Goal: Transaction & Acquisition: Purchase product/service

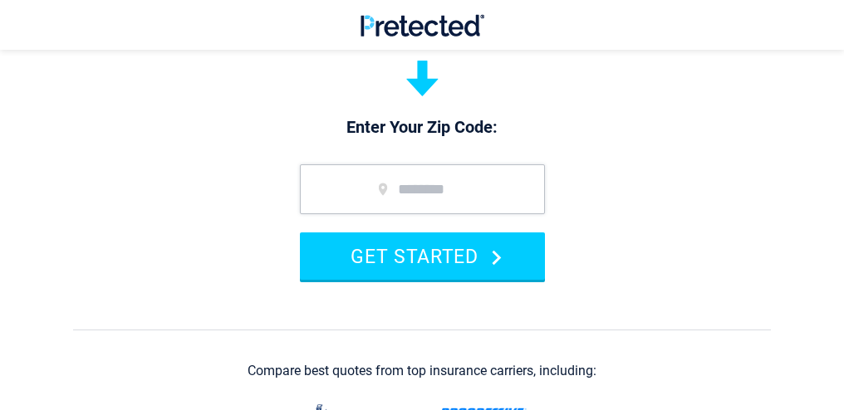
scroll to position [233, 0]
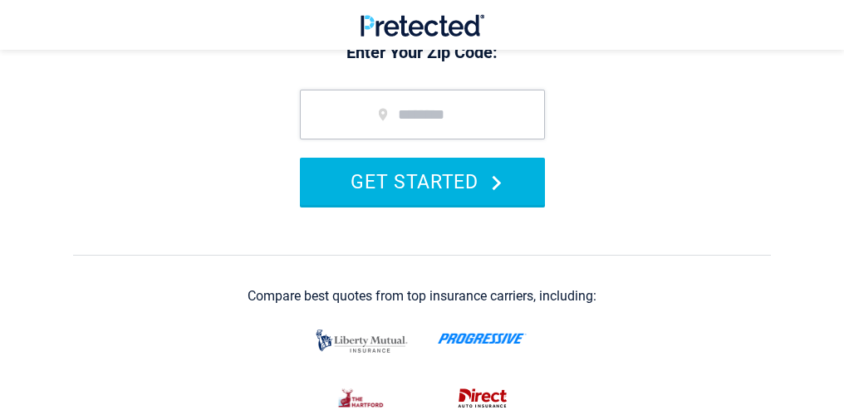
click at [351, 174] on button "GET STARTED" at bounding box center [422, 181] width 245 height 47
type input "*****"
click at [376, 174] on button "GET STARTED" at bounding box center [422, 181] width 245 height 47
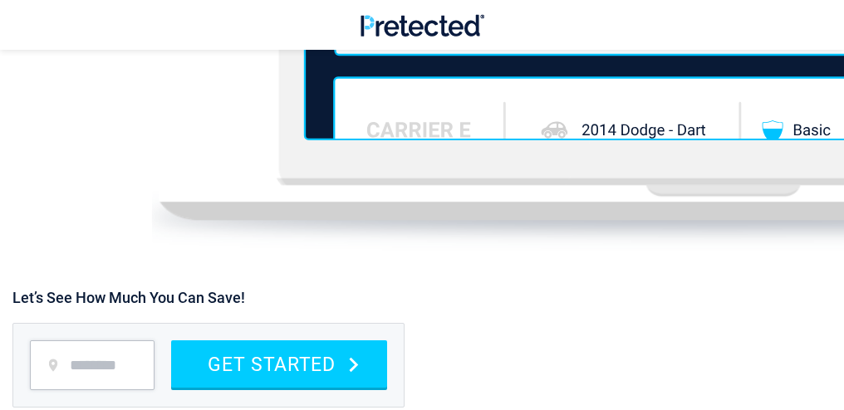
scroll to position [2693, 0]
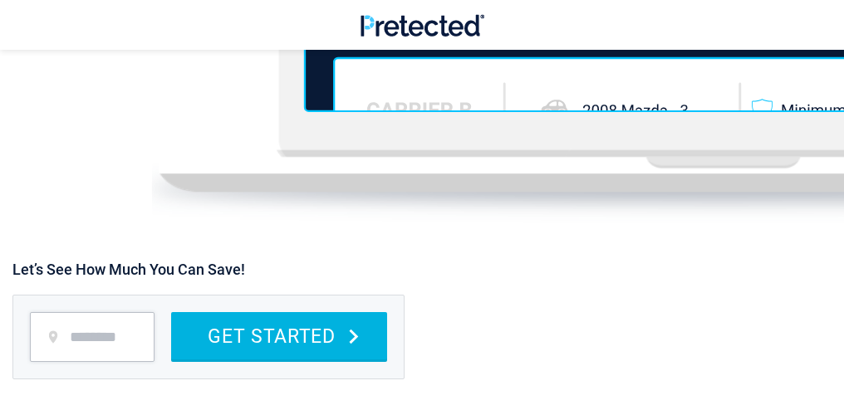
click at [280, 329] on button "GET STARTED" at bounding box center [279, 335] width 216 height 47
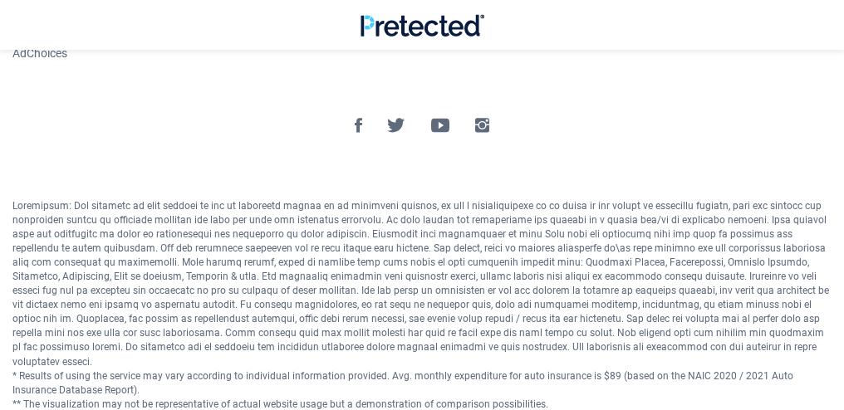
scroll to position [3311, 0]
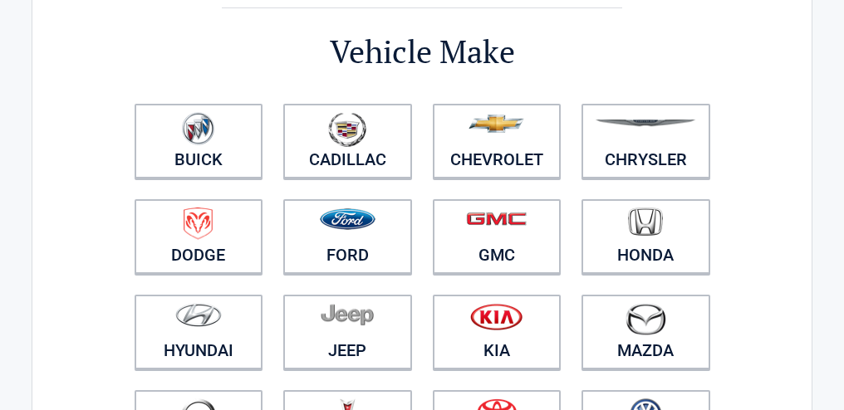
scroll to position [124, 0]
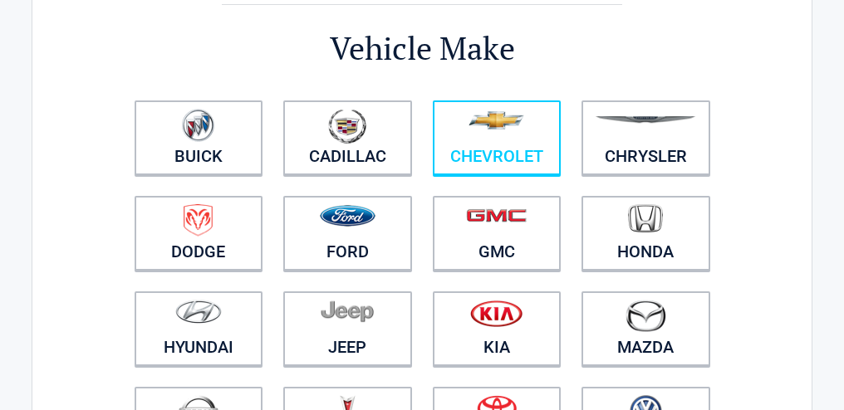
click at [484, 129] on img at bounding box center [497, 120] width 56 height 18
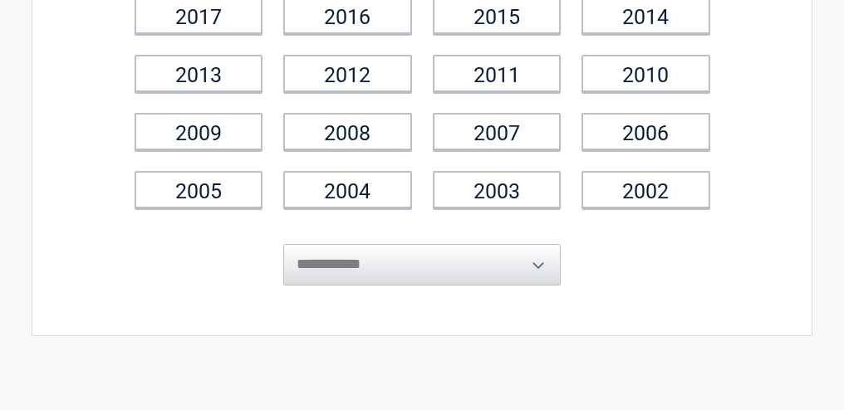
scroll to position [308, 0]
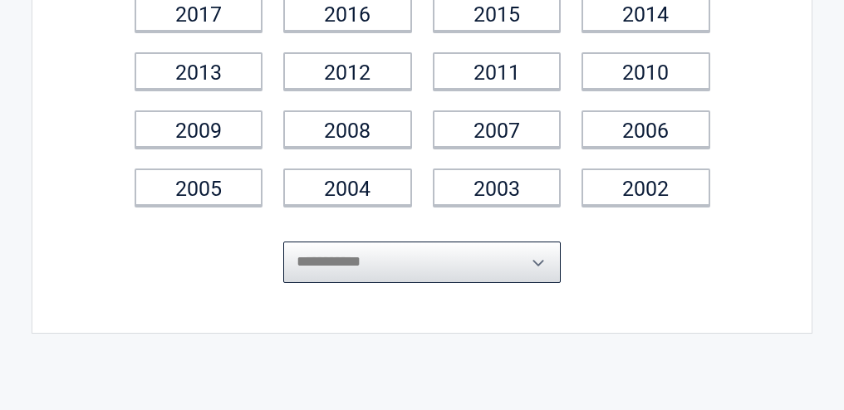
select select "****"
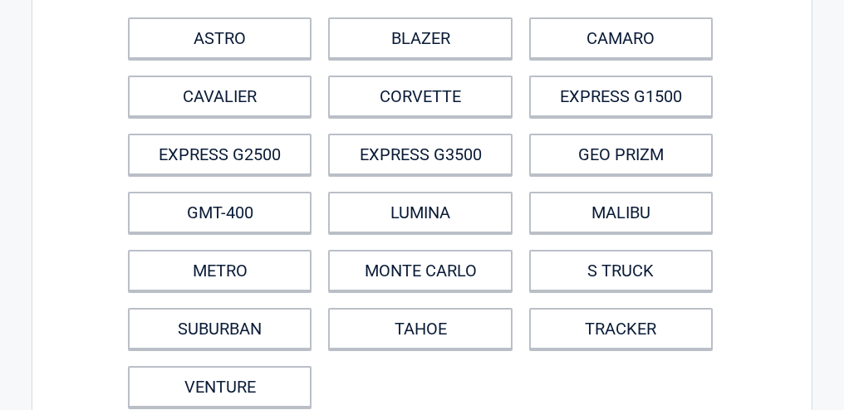
scroll to position [175, 0]
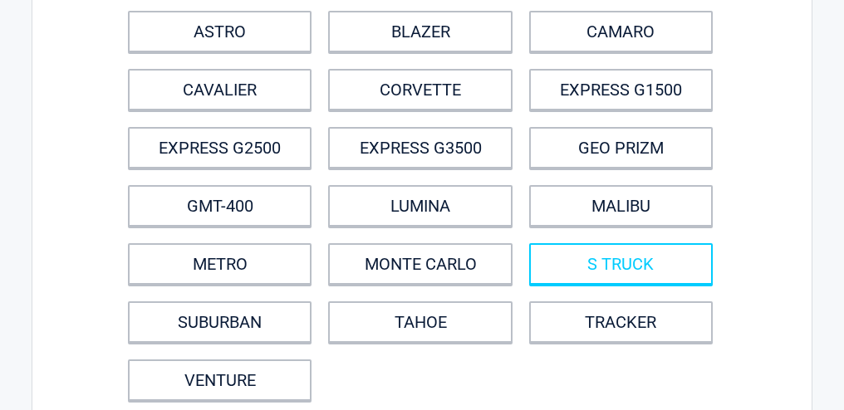
click at [568, 253] on link "S TRUCK" at bounding box center [621, 264] width 184 height 42
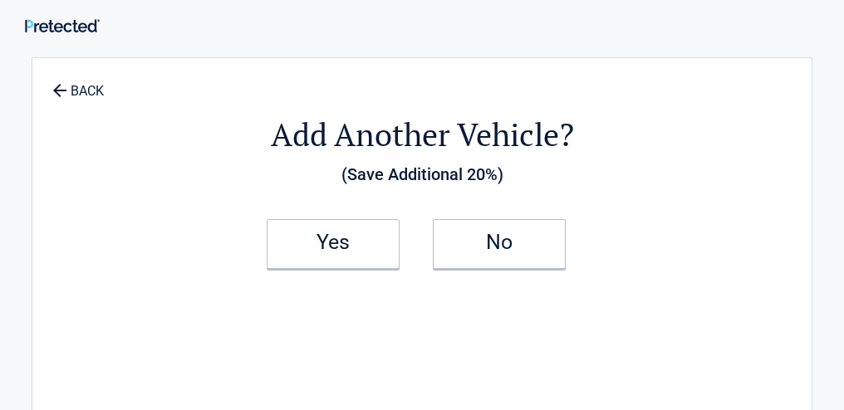
scroll to position [0, 0]
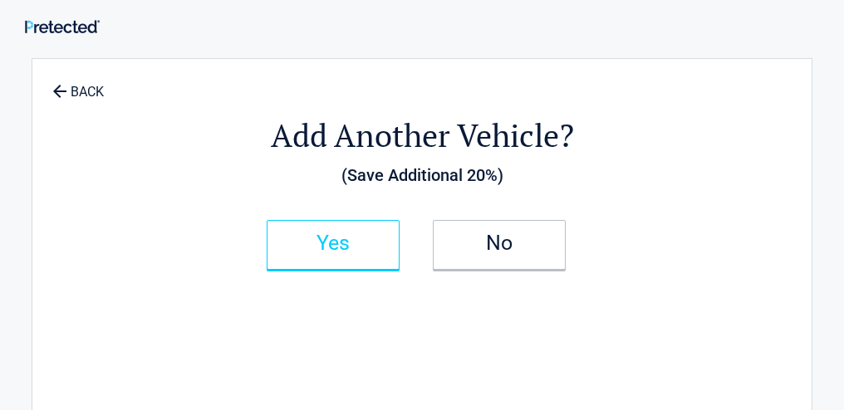
click at [329, 238] on h2 "Yes" at bounding box center [333, 244] width 98 height 12
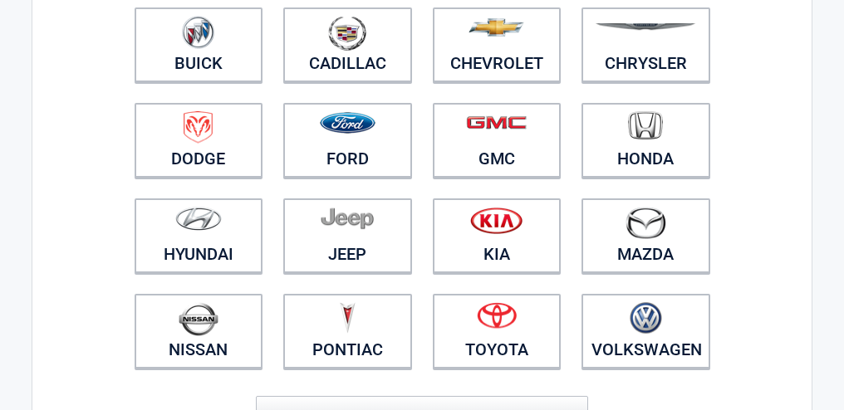
scroll to position [216, 0]
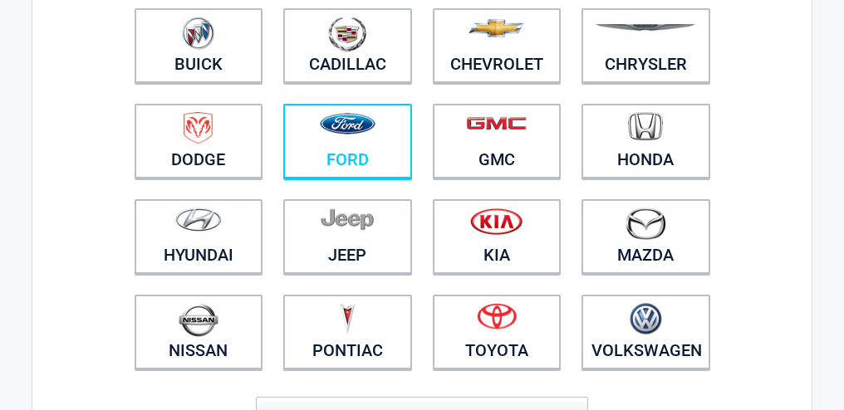
click at [351, 134] on img at bounding box center [348, 124] width 56 height 22
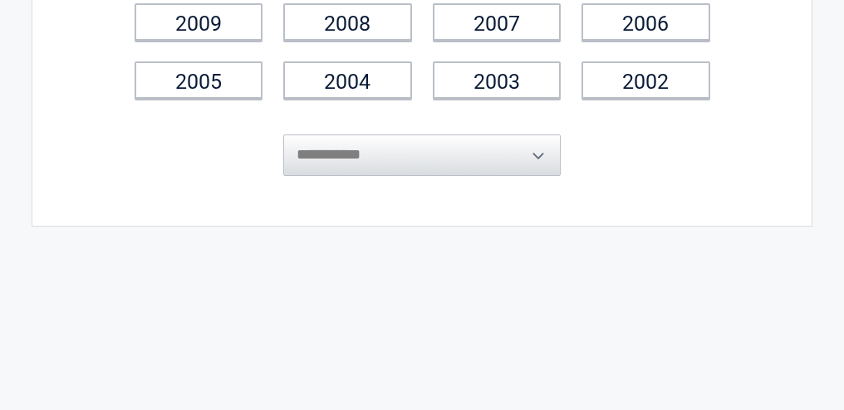
scroll to position [416, 0]
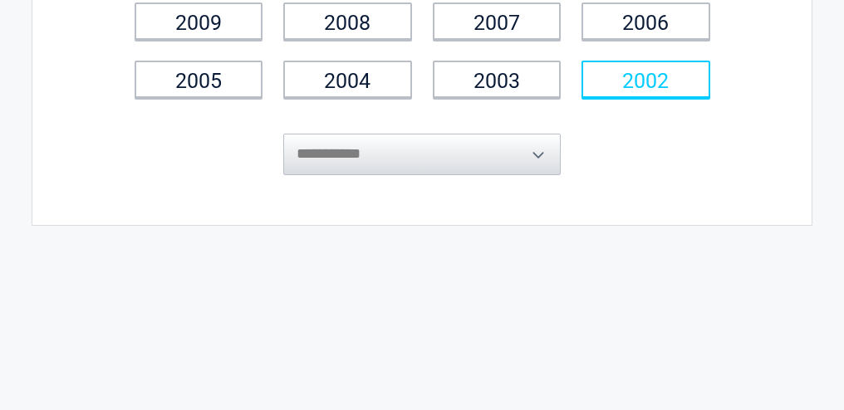
click at [624, 85] on link "2002" at bounding box center [646, 79] width 129 height 37
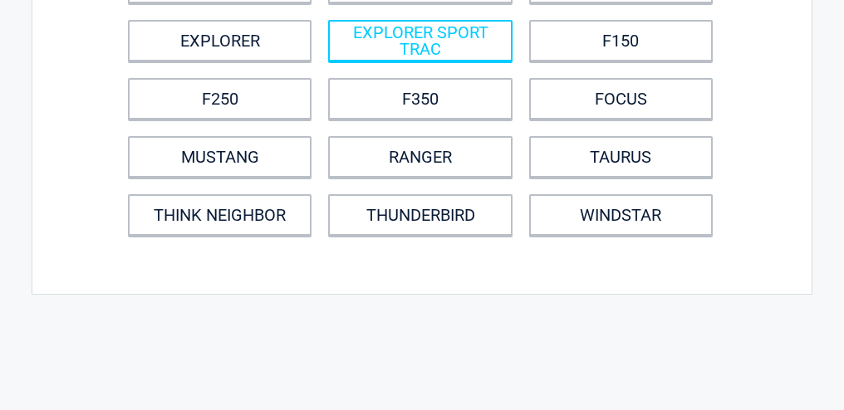
scroll to position [283, 0]
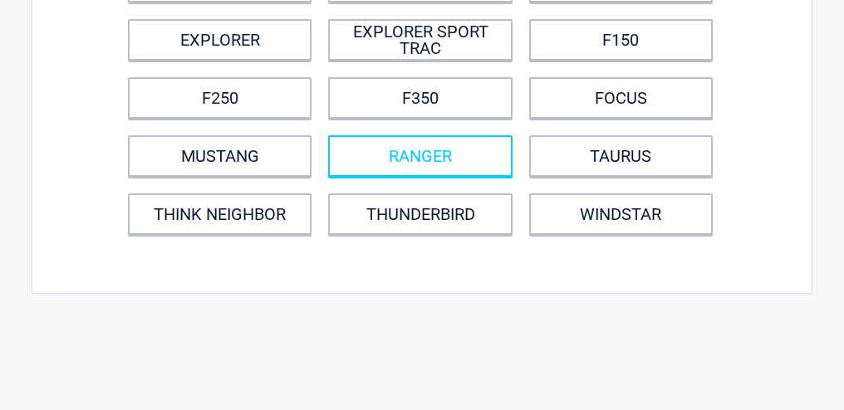
click at [441, 151] on link "RANGER" at bounding box center [420, 156] width 184 height 42
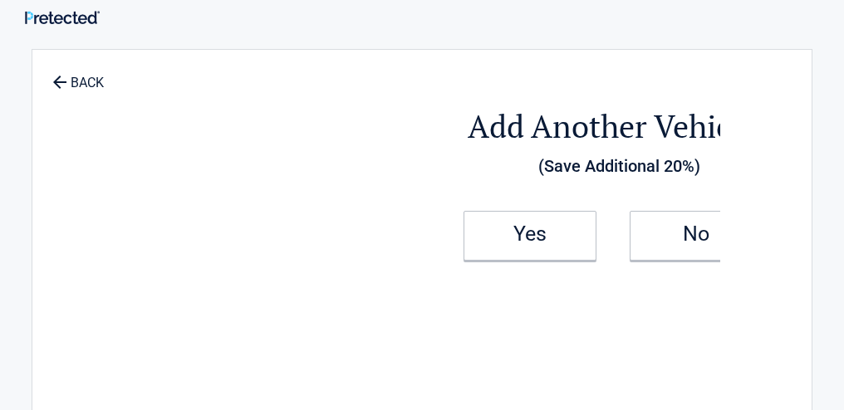
scroll to position [0, 0]
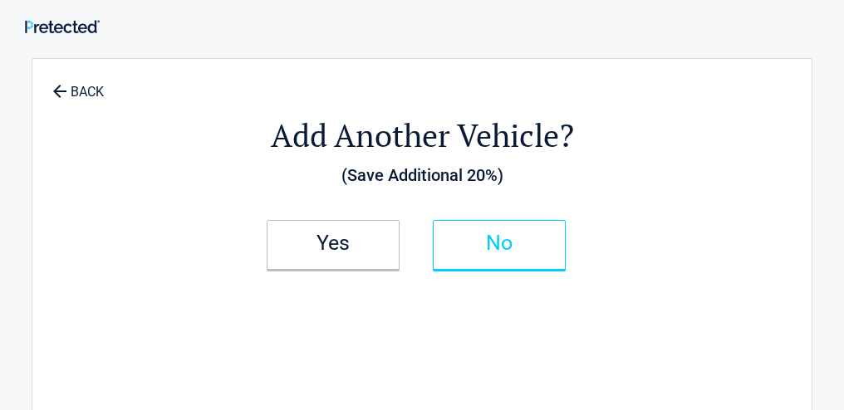
click at [498, 244] on h2 "No" at bounding box center [499, 244] width 98 height 12
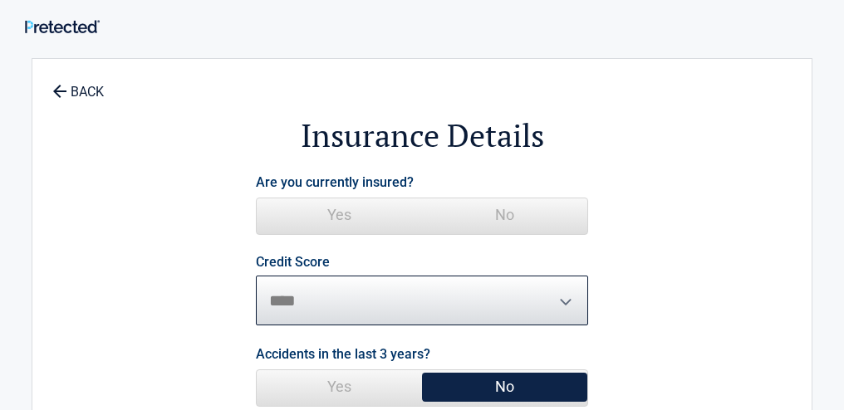
select select "*********"
click at [475, 381] on span "No" at bounding box center [504, 387] width 165 height 33
click at [476, 391] on span "No" at bounding box center [504, 387] width 165 height 33
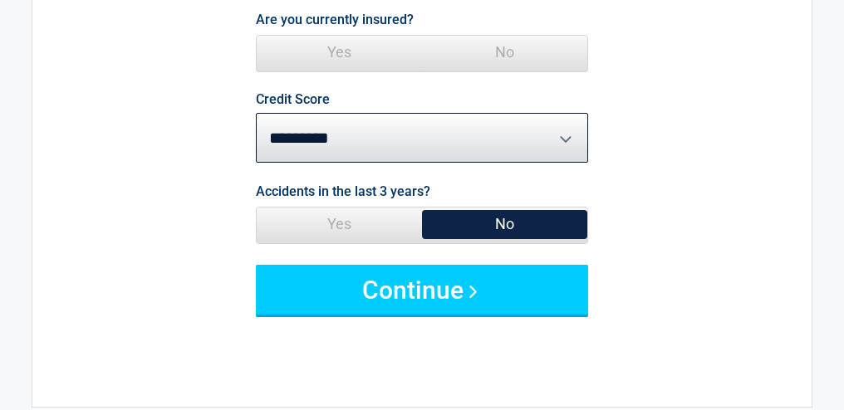
scroll to position [164, 0]
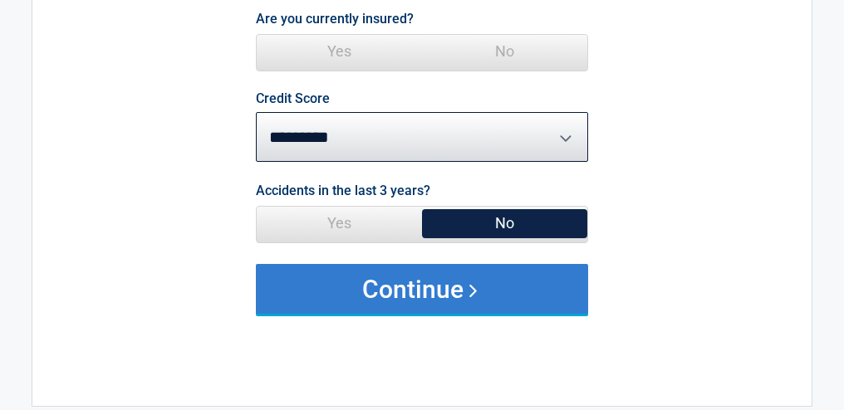
click at [453, 286] on button "Continue" at bounding box center [422, 289] width 332 height 50
click at [425, 283] on button "Continue" at bounding box center [422, 289] width 332 height 50
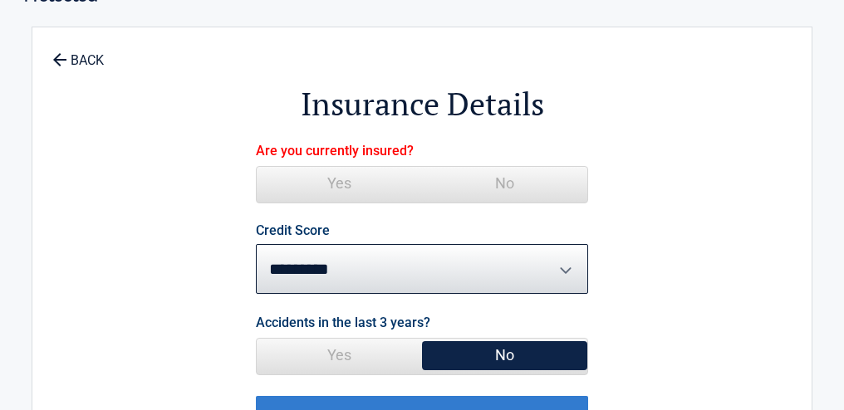
scroll to position [31, 0]
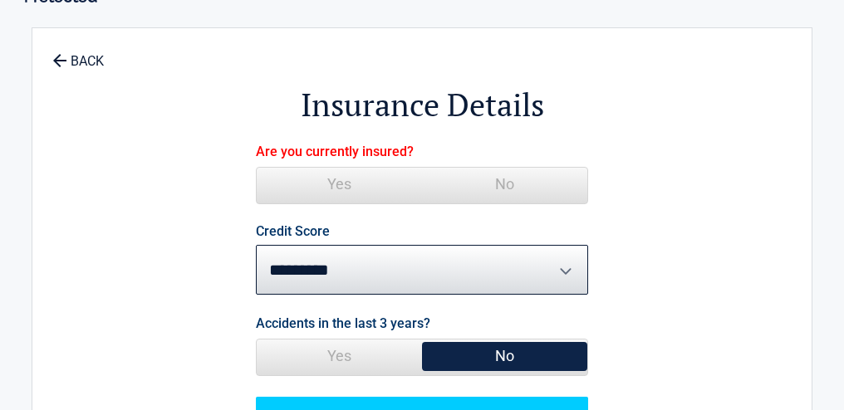
click at [375, 146] on label "Are you currently insured?" at bounding box center [335, 151] width 158 height 22
click at [311, 149] on label "Are you currently insured?" at bounding box center [335, 151] width 158 height 22
click at [331, 91] on h2 "Insurance Details" at bounding box center [422, 105] width 597 height 42
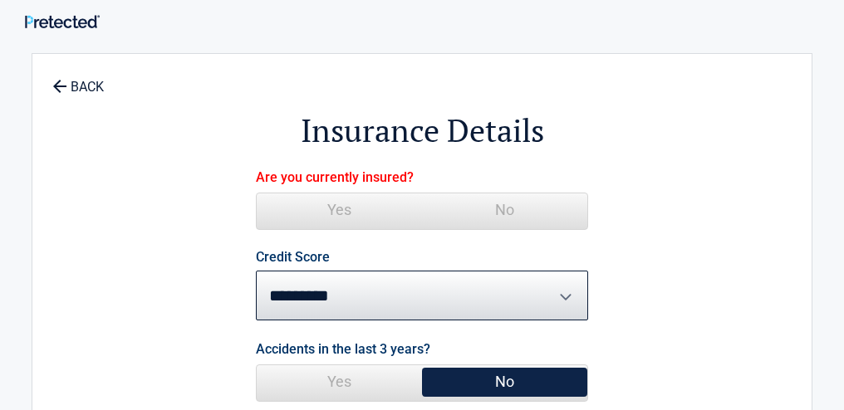
scroll to position [2, 0]
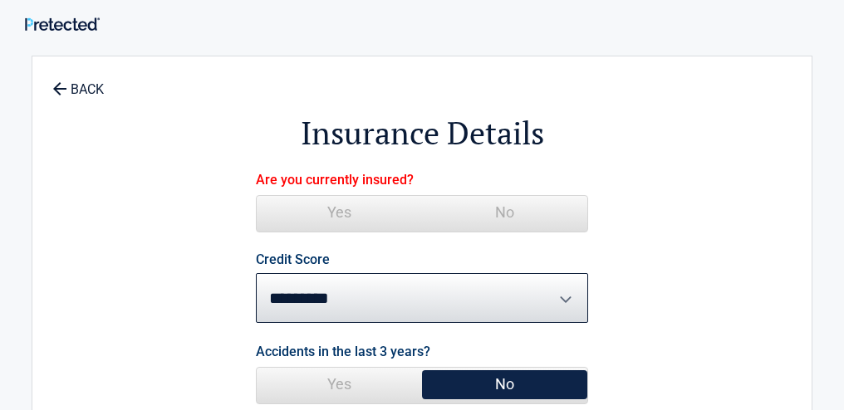
click at [323, 179] on label "Are you currently insured?" at bounding box center [335, 180] width 158 height 22
click at [219, 163] on div "**********" at bounding box center [422, 303] width 597 height 461
click at [92, 81] on link "BACK" at bounding box center [78, 81] width 58 height 29
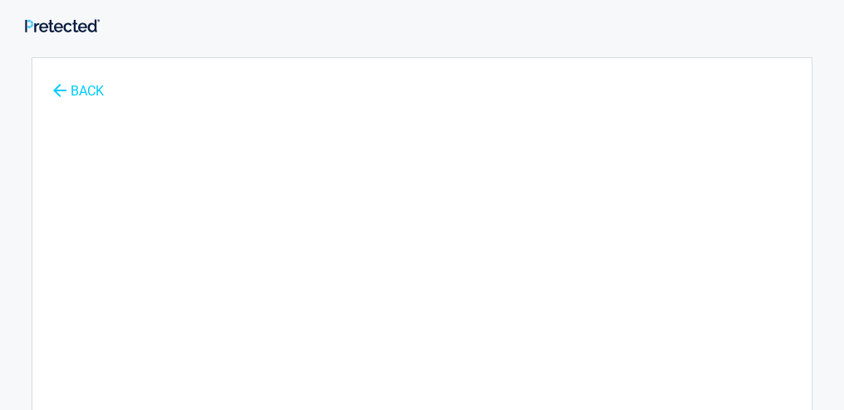
scroll to position [0, 0]
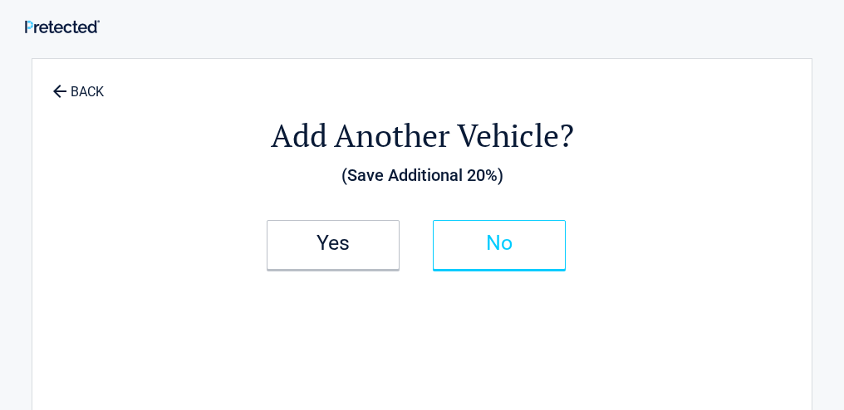
click at [518, 243] on h2 "No" at bounding box center [499, 244] width 98 height 12
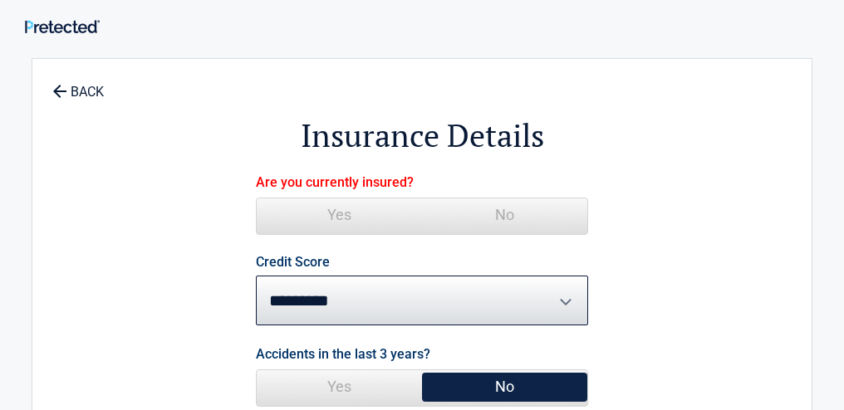
click at [315, 179] on label "Are you currently insured?" at bounding box center [335, 182] width 158 height 22
click at [292, 200] on span "Yes" at bounding box center [339, 215] width 165 height 33
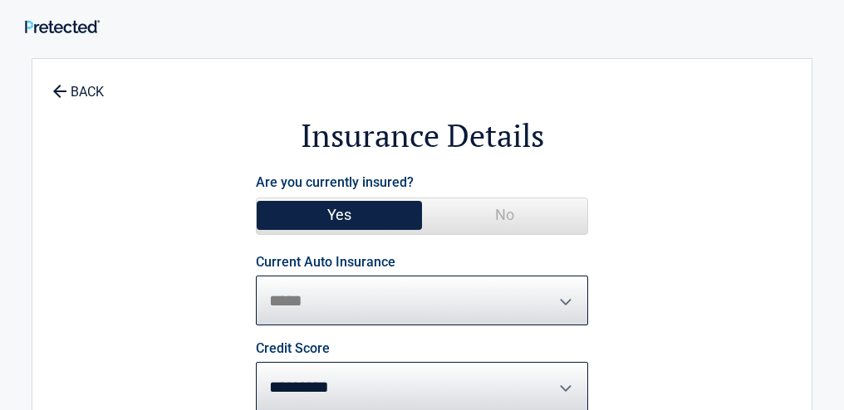
select select "**********"
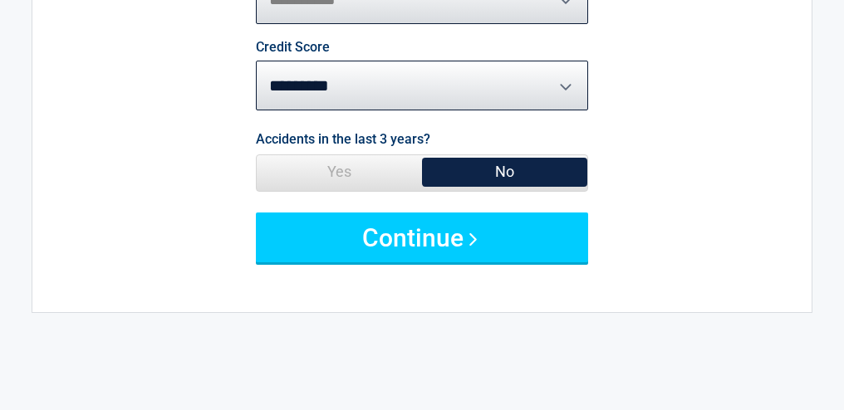
scroll to position [302, 0]
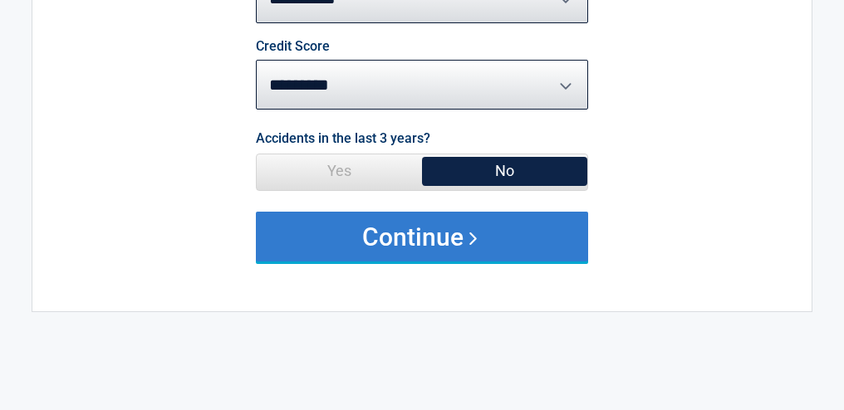
click at [354, 229] on button "Continue" at bounding box center [422, 237] width 332 height 50
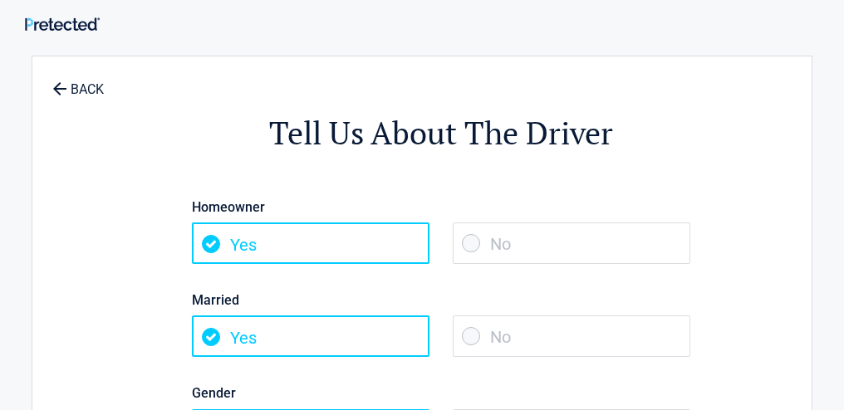
scroll to position [0, 0]
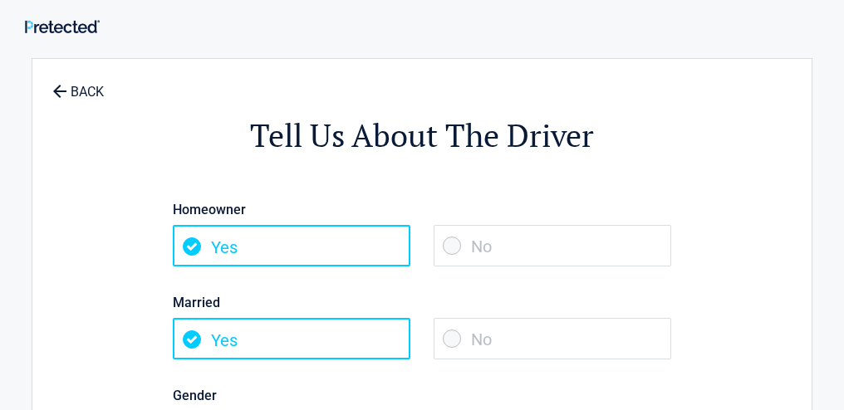
click at [354, 229] on span "Yes" at bounding box center [292, 246] width 238 height 42
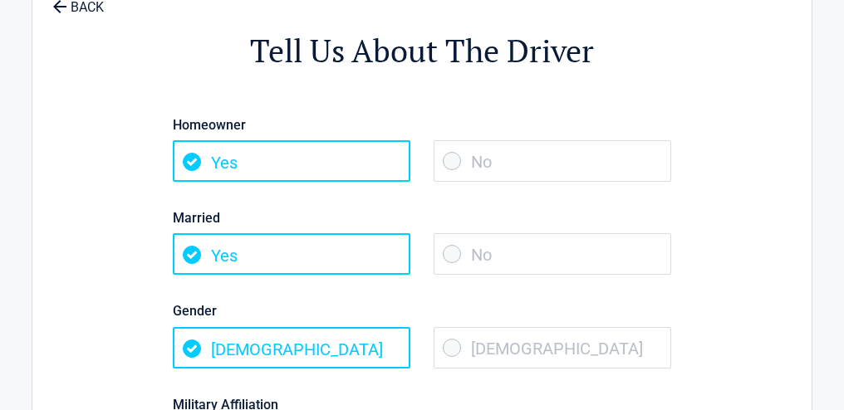
scroll to position [93, 0]
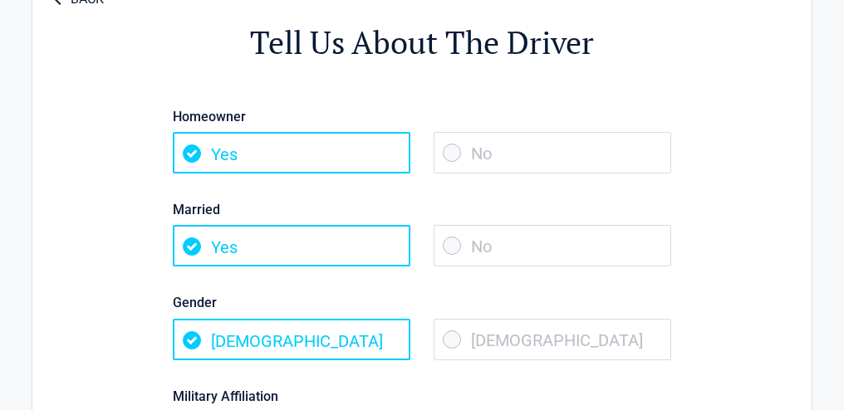
click at [297, 243] on span "Yes" at bounding box center [292, 246] width 238 height 42
click at [200, 233] on span "Yes" at bounding box center [292, 246] width 238 height 42
click at [135, 238] on div "Tell Us About The Driver Homeowner Yes No Married Yes No Gender Male Female Mil…" at bounding box center [422, 264] width 597 height 563
click at [194, 154] on span "Yes" at bounding box center [292, 153] width 238 height 42
drag, startPoint x: 194, startPoint y: 154, endPoint x: 97, endPoint y: 106, distance: 108.5
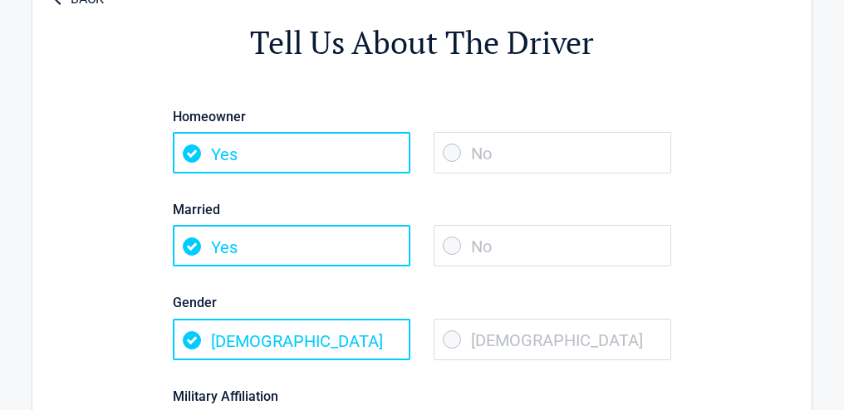
click at [97, 106] on div "**********" at bounding box center [422, 272] width 781 height 614
